Goal: Task Accomplishment & Management: Use online tool/utility

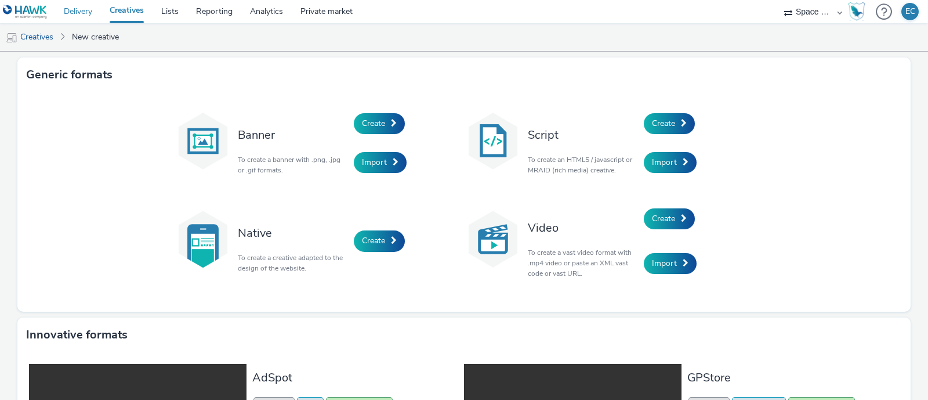
click at [75, 9] on link "Delivery" at bounding box center [78, 11] width 46 height 23
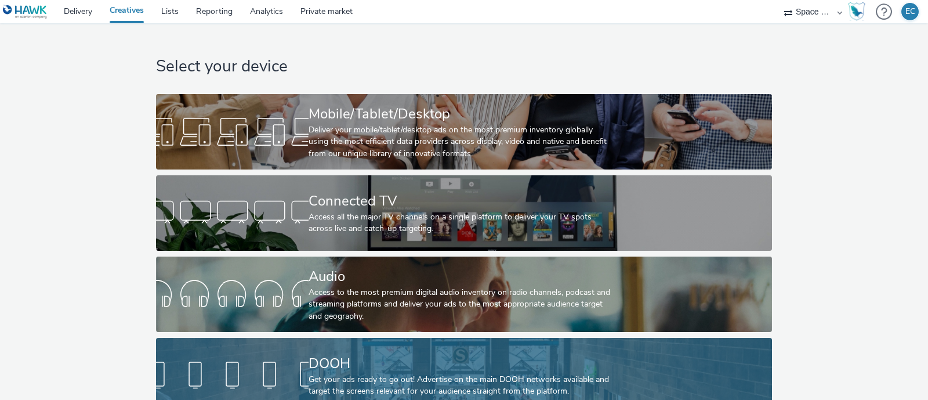
click at [655, 355] on link "DOOH Get your ads ready to go out! Advertise on the main DOOH networks availabl…" at bounding box center [464, 375] width 616 height 75
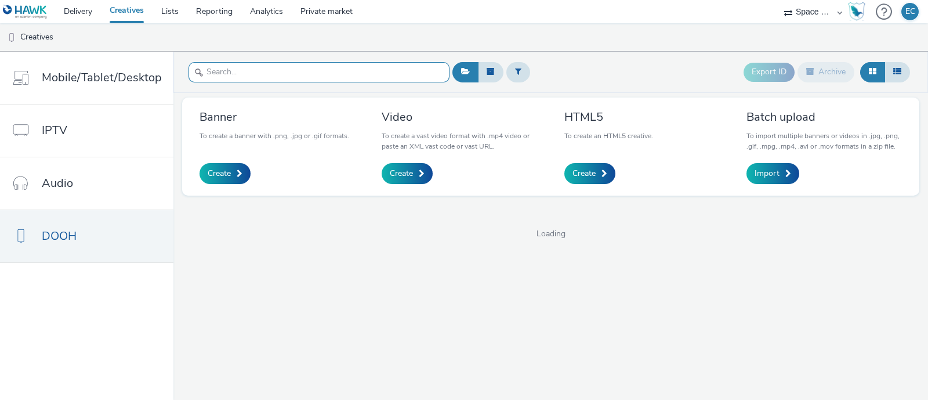
click at [288, 74] on input "text" at bounding box center [318, 72] width 261 height 20
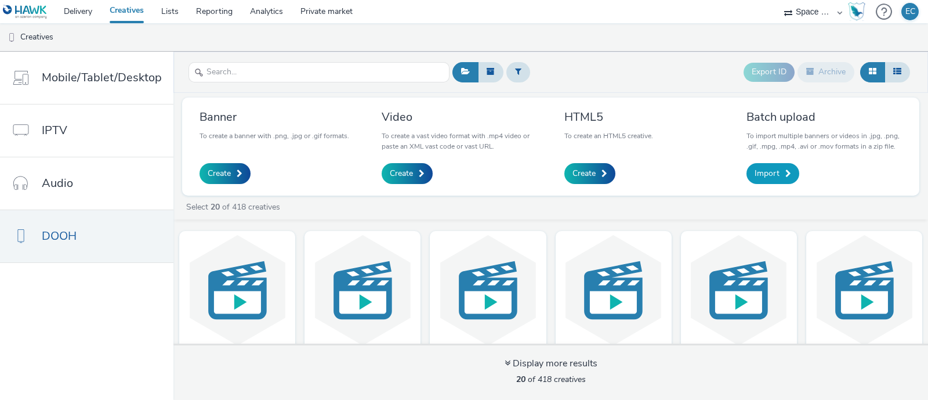
click at [765, 169] on span "Import" at bounding box center [766, 174] width 25 height 12
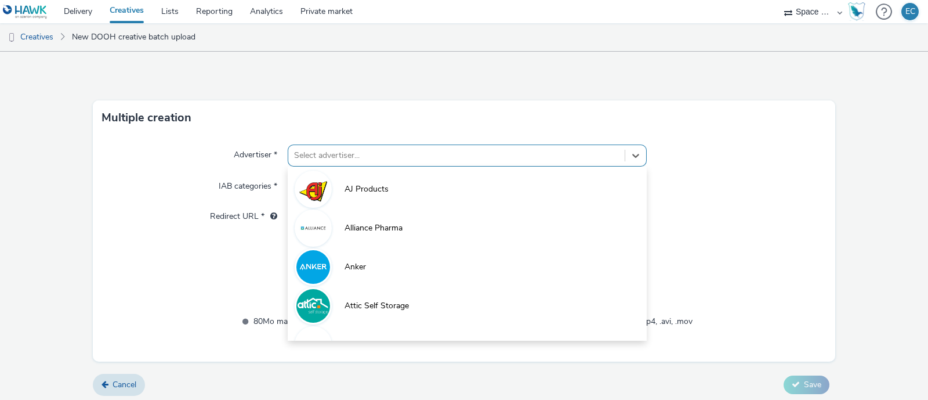
click at [306, 155] on div at bounding box center [456, 155] width 325 height 14
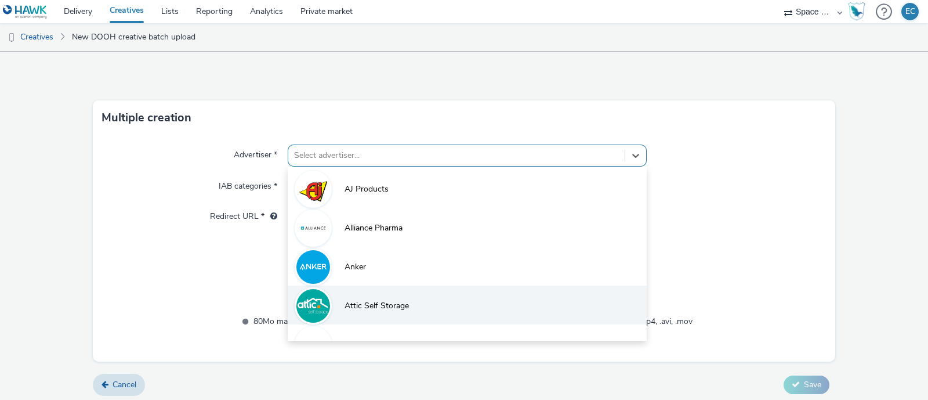
click at [358, 306] on span "Attic Self Storage" at bounding box center [376, 306] width 64 height 12
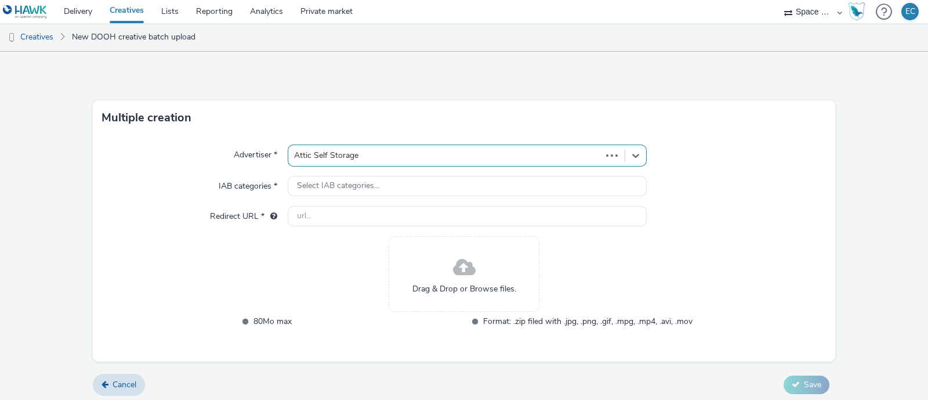
type input "http://www.atticstorage.co.uk"
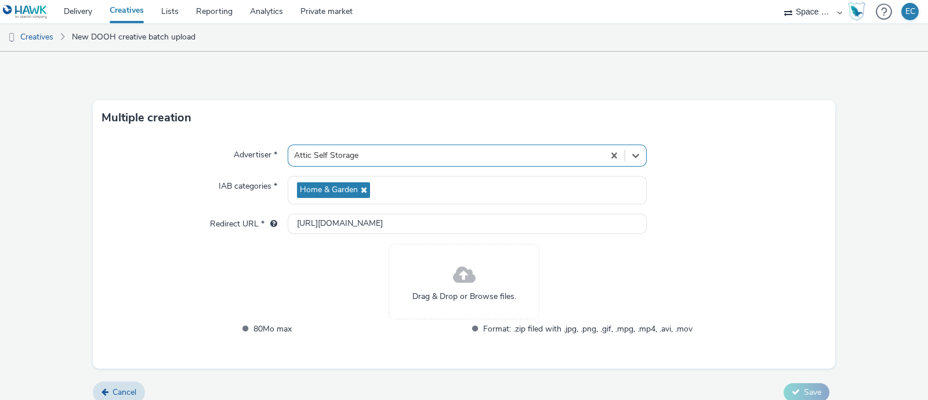
click at [448, 294] on span "Drag & Drop or Browse files." at bounding box center [464, 297] width 104 height 12
click at [445, 300] on span "Drag & Drop or Browse files." at bounding box center [464, 297] width 104 height 12
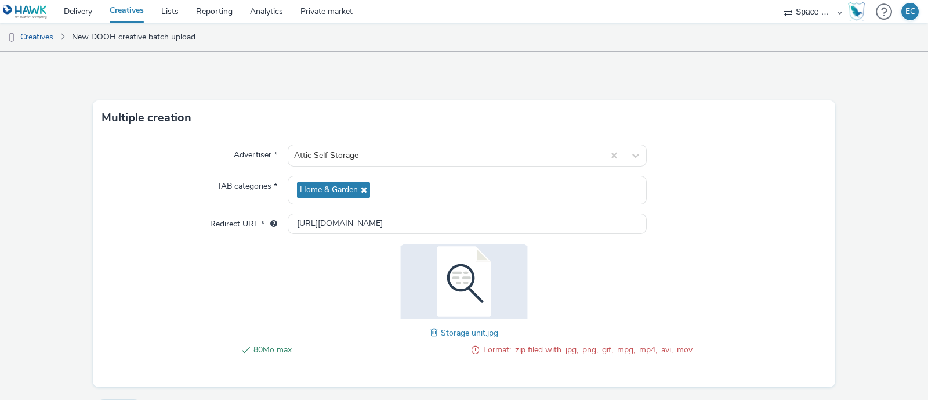
click at [461, 333] on span "Storage unit.jpg" at bounding box center [469, 332] width 57 height 11
drag, startPoint x: 489, startPoint y: 333, endPoint x: 477, endPoint y: 336, distance: 12.4
click at [486, 334] on span "Storage unit.jpg" at bounding box center [469, 332] width 57 height 11
click at [430, 333] on span at bounding box center [435, 332] width 10 height 13
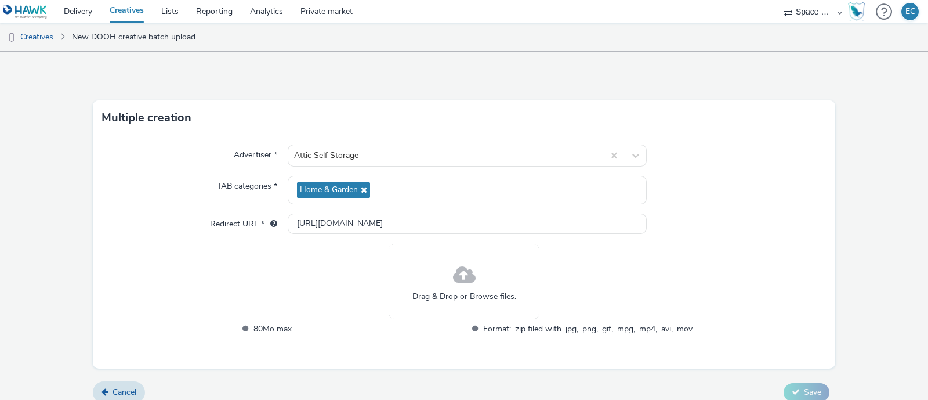
click at [461, 296] on span "Drag & Drop or Browse files." at bounding box center [464, 297] width 104 height 12
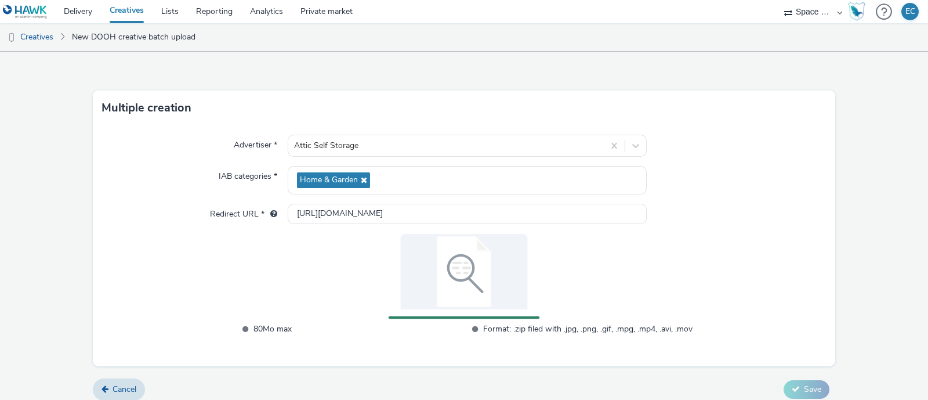
scroll to position [18, 0]
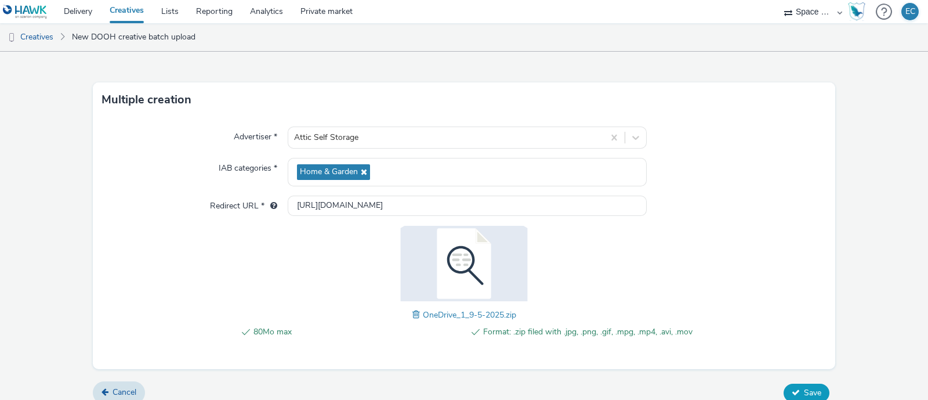
click at [810, 387] on span "Save" at bounding box center [812, 392] width 17 height 11
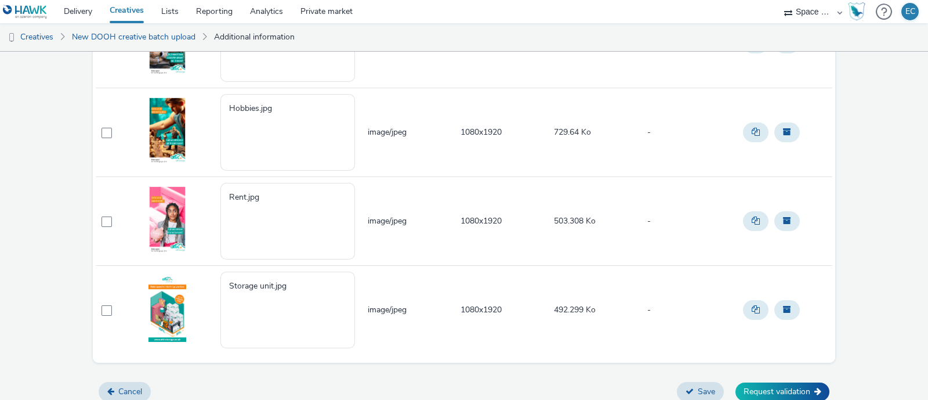
scroll to position [186, 0]
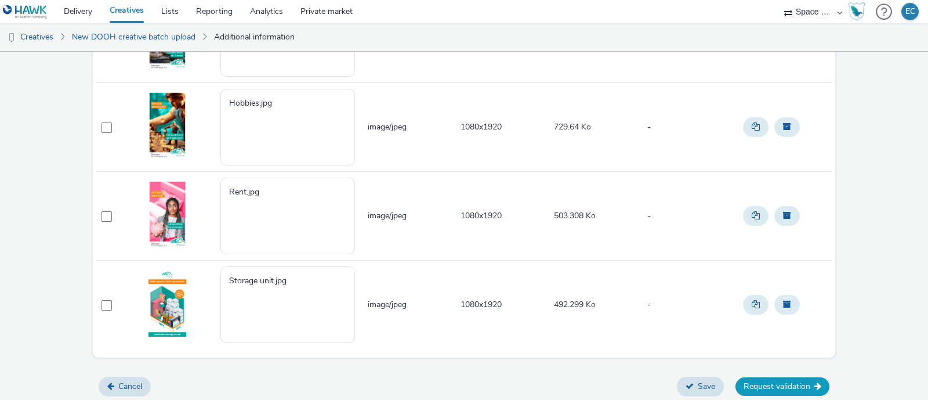
click at [776, 380] on button "Request validation" at bounding box center [782, 386] width 94 height 19
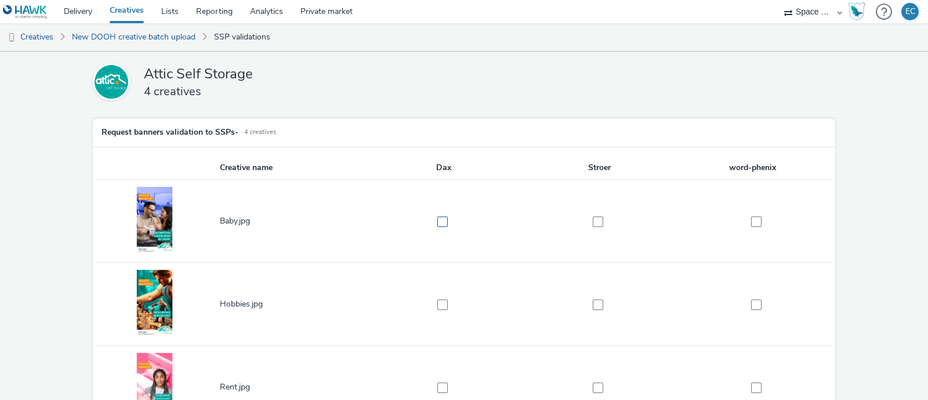
drag, startPoint x: 436, startPoint y: 218, endPoint x: 571, endPoint y: 230, distance: 135.7
click at [441, 219] on span at bounding box center [442, 221] width 10 height 10
checkbox input "true"
drag, startPoint x: 589, startPoint y: 223, endPoint x: 615, endPoint y: 227, distance: 26.4
click at [593, 223] on span at bounding box center [598, 221] width 10 height 10
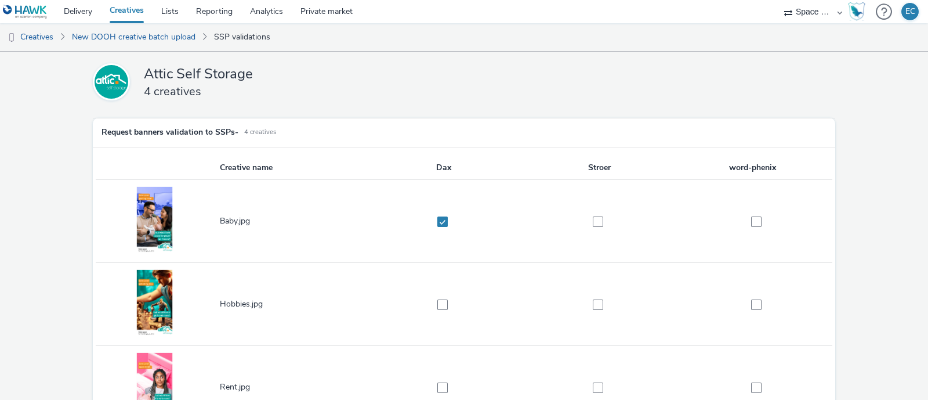
checkbox input "true"
click at [751, 222] on span at bounding box center [756, 221] width 10 height 10
checkbox input "true"
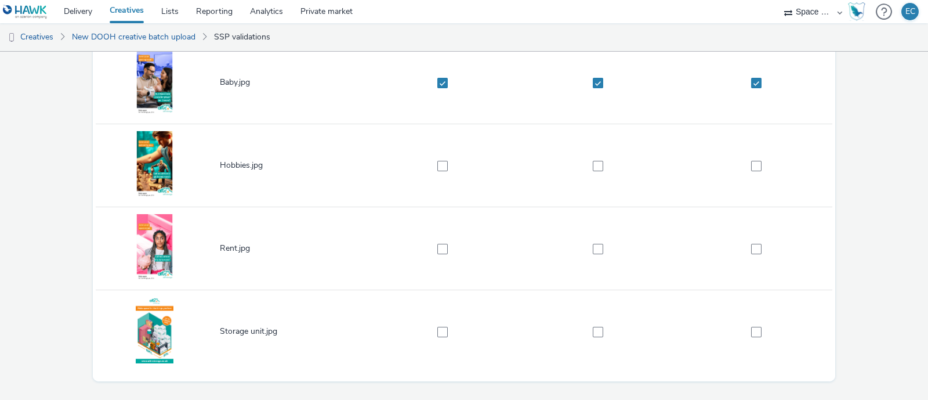
scroll to position [144, 0]
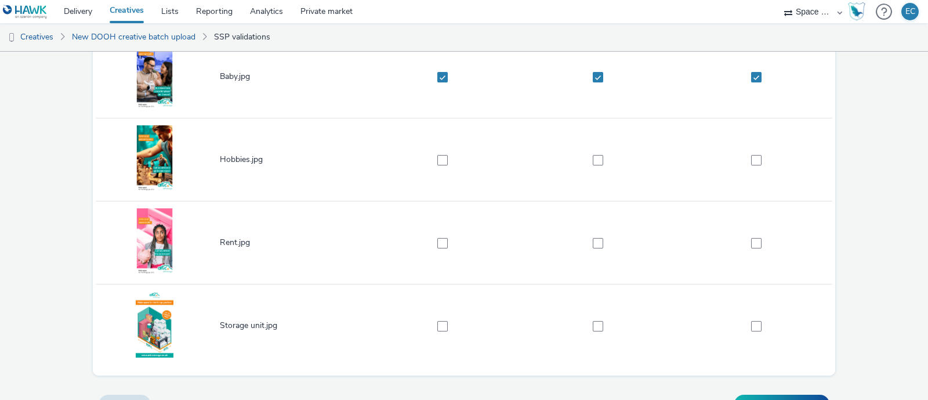
drag, startPoint x: 433, startPoint y: 162, endPoint x: 518, endPoint y: 166, distance: 85.3
click at [442, 164] on label at bounding box center [438, 160] width 143 height 12
checkbox input "true"
drag, startPoint x: 586, startPoint y: 159, endPoint x: 641, endPoint y: 161, distance: 55.7
click at [588, 160] on label at bounding box center [594, 160] width 143 height 12
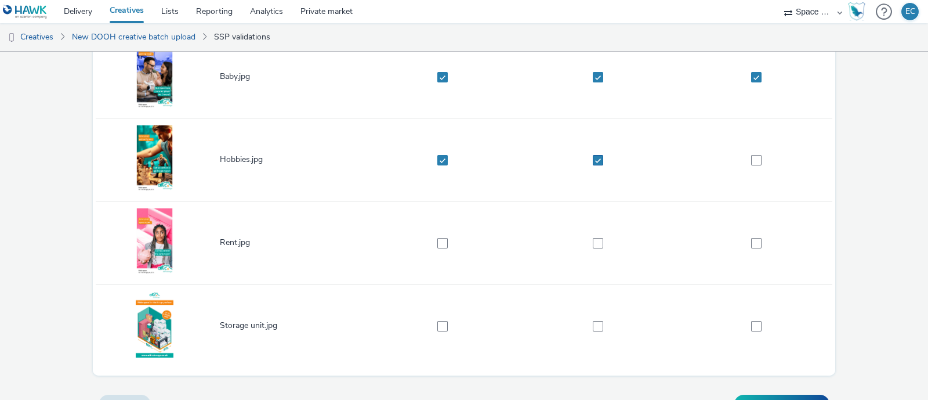
checkbox input "true"
drag, startPoint x: 748, startPoint y: 158, endPoint x: 572, endPoint y: 213, distance: 184.7
click at [751, 158] on span at bounding box center [756, 160] width 10 height 10
checkbox input "true"
drag, startPoint x: 442, startPoint y: 237, endPoint x: 487, endPoint y: 242, distance: 45.5
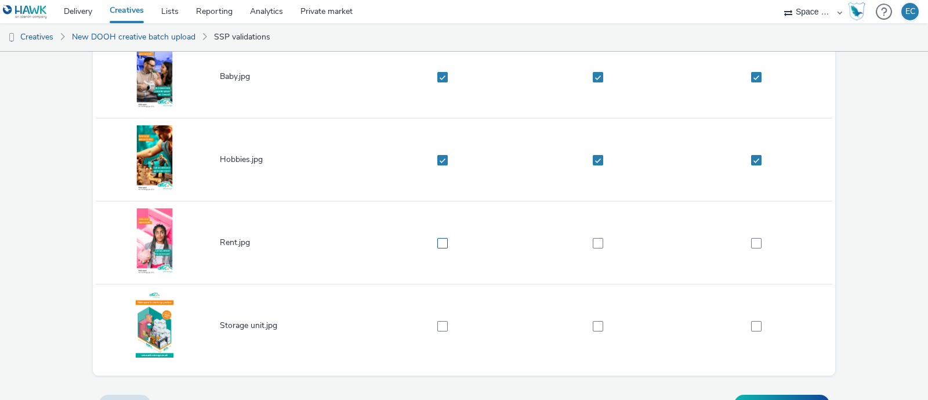
click at [443, 238] on span at bounding box center [442, 243] width 10 height 10
checkbox input "true"
click at [593, 239] on span at bounding box center [598, 243] width 10 height 10
checkbox input "true"
drag, startPoint x: 749, startPoint y: 237, endPoint x: 696, endPoint y: 258, distance: 57.3
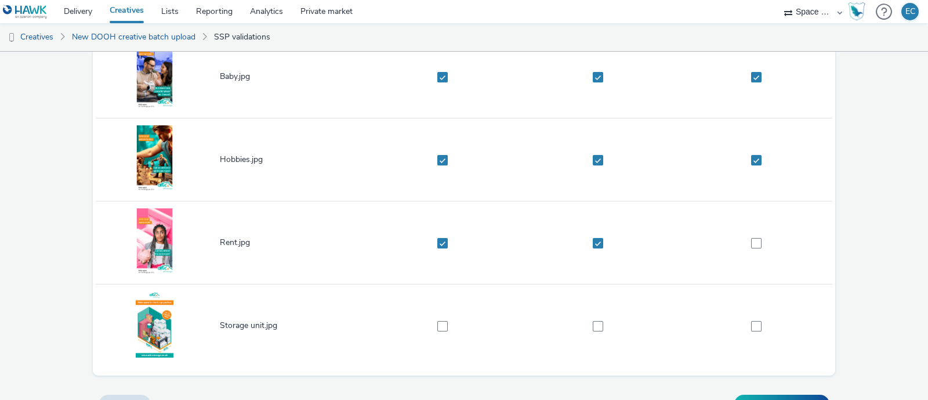
click at [751, 238] on span at bounding box center [756, 243] width 10 height 10
checkbox input "true"
drag, startPoint x: 441, startPoint y: 322, endPoint x: 447, endPoint y: 318, distance: 6.8
click at [441, 323] on span at bounding box center [442, 326] width 10 height 10
checkbox input "true"
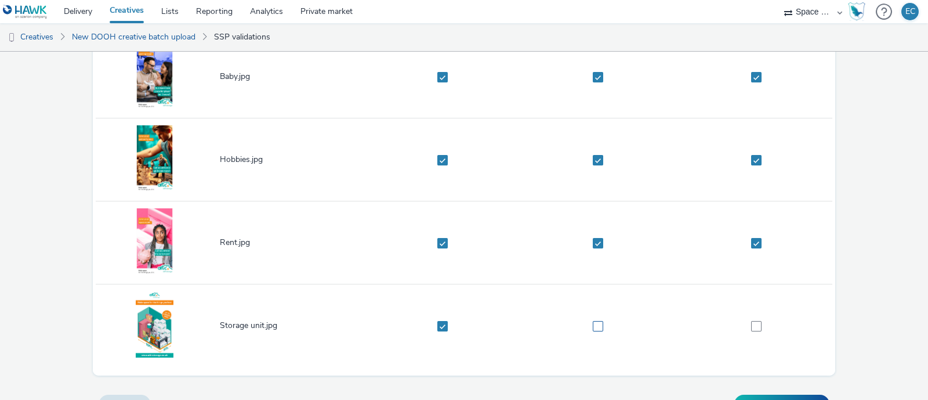
drag, startPoint x: 589, startPoint y: 326, endPoint x: 594, endPoint y: 326, distance: 5.8
click at [593, 325] on span at bounding box center [598, 326] width 10 height 10
checkbox input "true"
click at [751, 323] on span at bounding box center [756, 326] width 10 height 10
checkbox input "true"
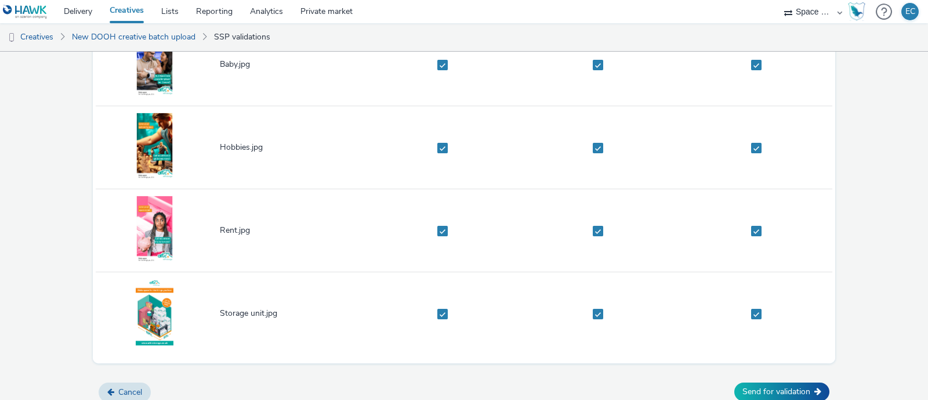
scroll to position [163, 0]
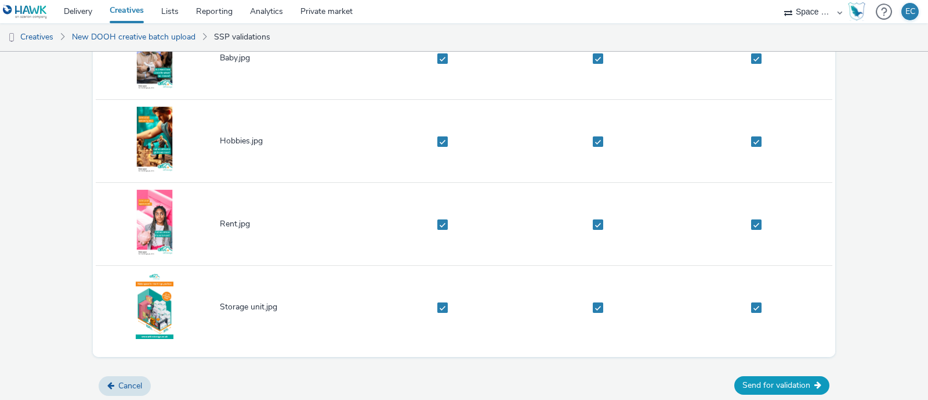
click at [757, 383] on button "Send for validation" at bounding box center [781, 385] width 95 height 19
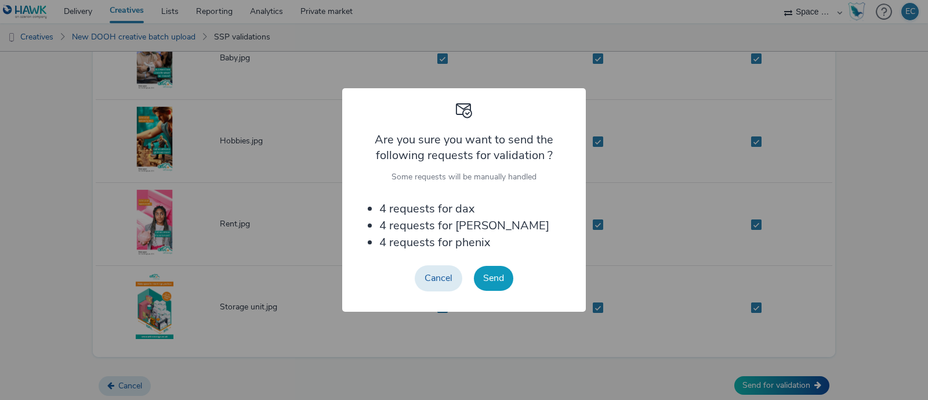
click at [496, 276] on button "Send" at bounding box center [493, 278] width 39 height 24
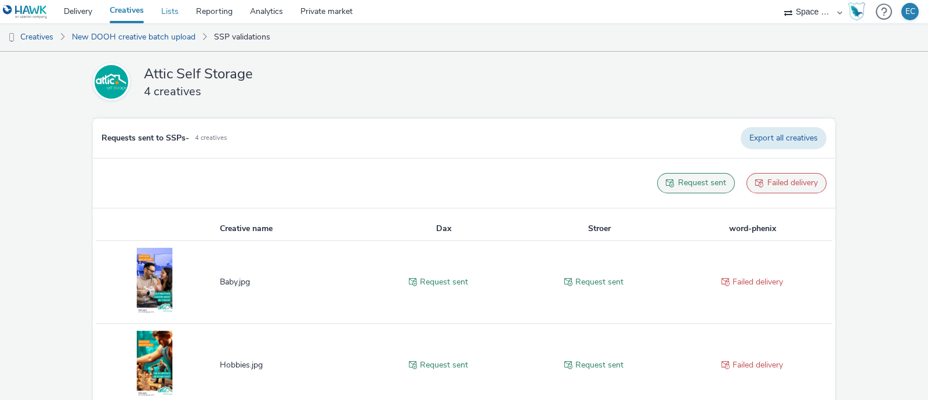
click at [167, 7] on link "Lists" at bounding box center [170, 11] width 35 height 23
